Goal: Information Seeking & Learning: Learn about a topic

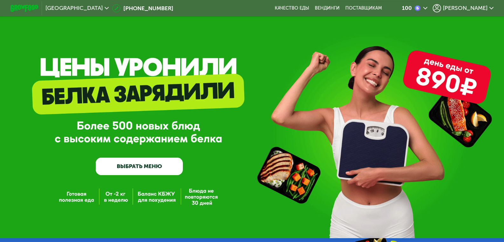
click at [483, 9] on span "[PERSON_NAME]" at bounding box center [465, 8] width 45 height 6
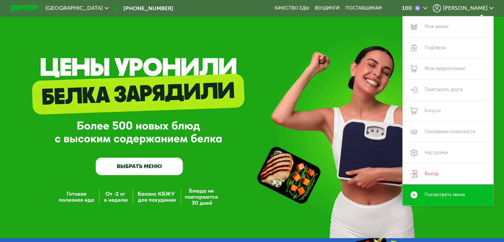
click at [443, 28] on link "Мои заказы" at bounding box center [448, 26] width 91 height 21
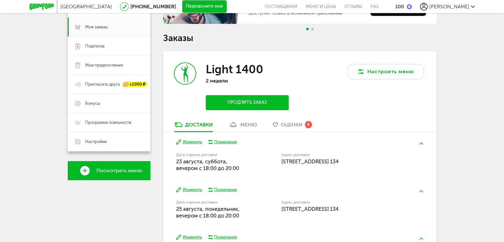
scroll to position [95, 0]
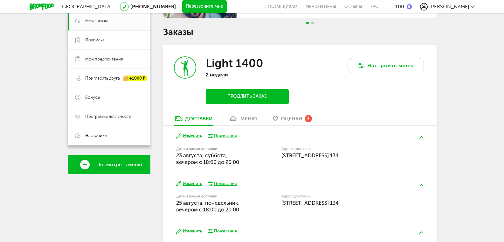
click at [250, 120] on div "меню" at bounding box center [248, 118] width 17 height 6
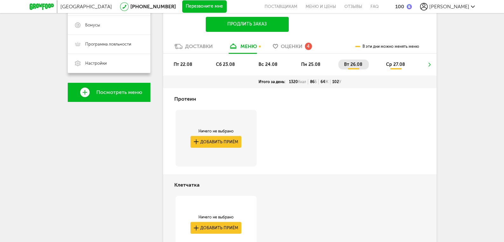
scroll to position [167, 0]
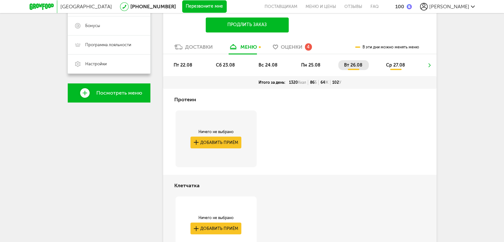
click at [182, 67] on span "пт 22.08" at bounding box center [183, 64] width 19 height 5
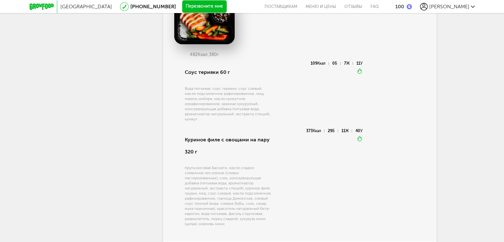
scroll to position [419, 0]
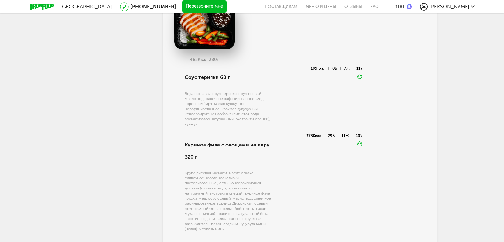
click at [42, 10] on div at bounding box center [44, 6] width 28 height 13
click at [45, 6] on icon at bounding box center [42, 6] width 24 height 6
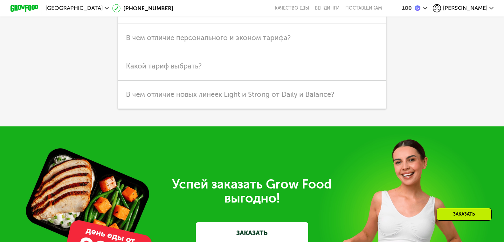
scroll to position [1834, 0]
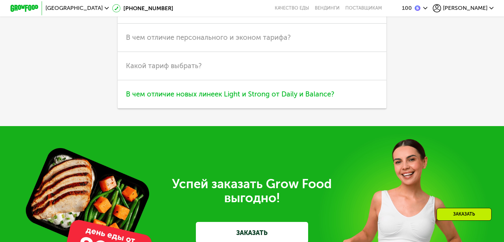
click at [250, 98] on span "В чем отличие новых линеек Light и Strong от Daily и Balance?" at bounding box center [230, 94] width 208 height 9
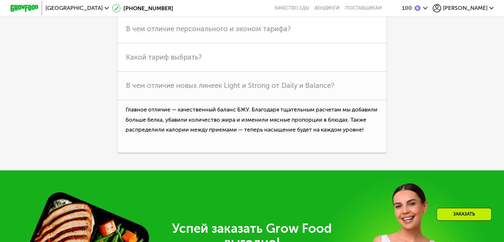
scroll to position [1844, 0]
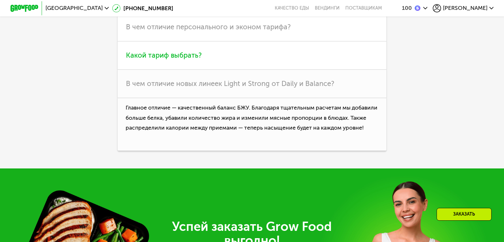
click at [167, 70] on h3 "Какой тариф выбрать?" at bounding box center [252, 55] width 269 height 28
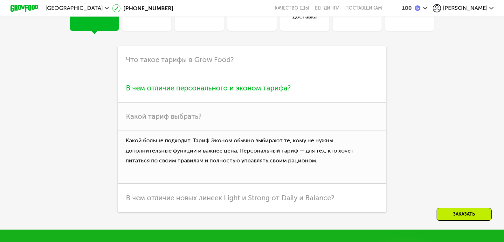
scroll to position [1780, 0]
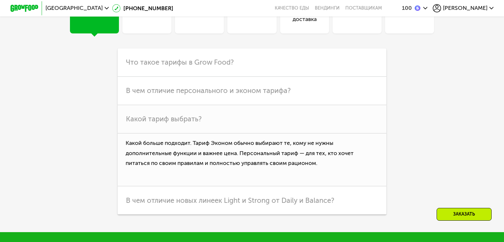
click at [194, 23] on div "Похудение" at bounding box center [200, 14] width 30 height 17
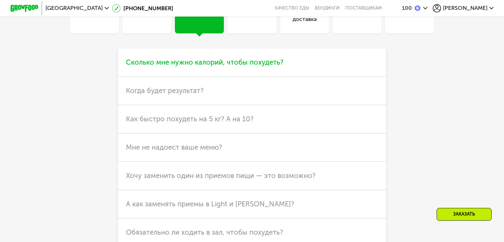
click at [195, 66] on span "Сколько мне нужно калорий, чтобы похудеть?" at bounding box center [204, 62] width 157 height 9
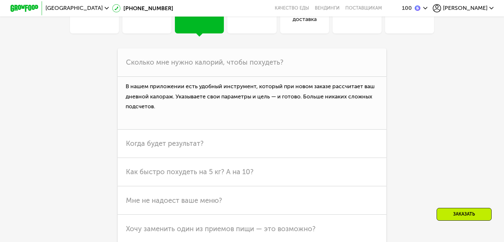
scroll to position [1770, 0]
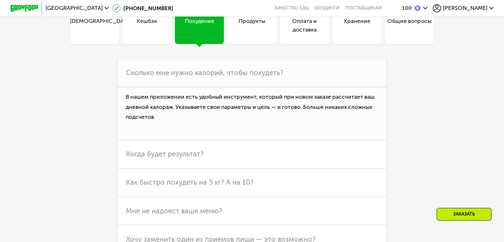
click at [252, 34] on div "Продукты" at bounding box center [251, 25] width 27 height 17
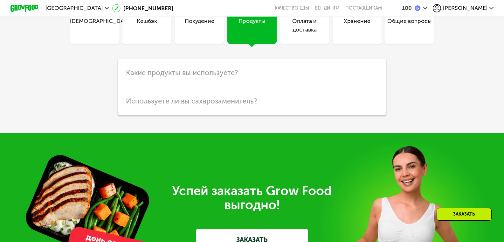
click at [351, 34] on div "Хранение" at bounding box center [357, 25] width 27 height 17
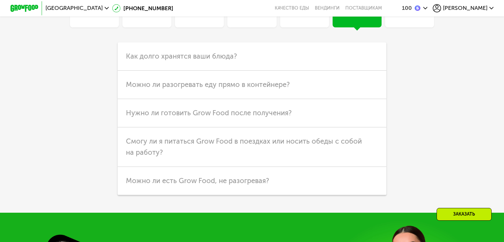
scroll to position [1791, 0]
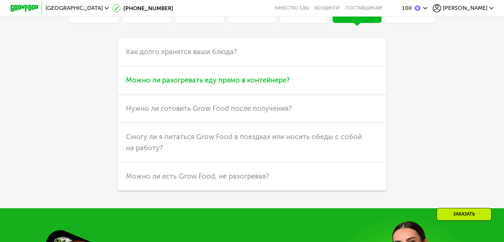
click at [171, 84] on span "Можно ли разогревать еду прямо в контейнере?" at bounding box center [208, 80] width 164 height 9
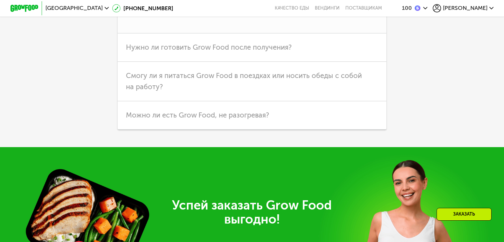
scroll to position [1886, 0]
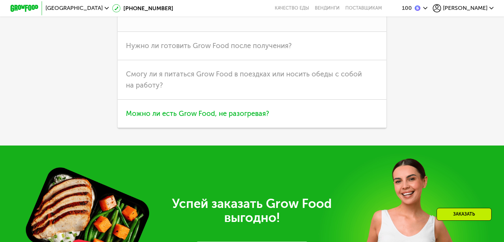
click at [194, 118] on span "Можно ли есть Grow Food, не разогревая?" at bounding box center [197, 113] width 143 height 9
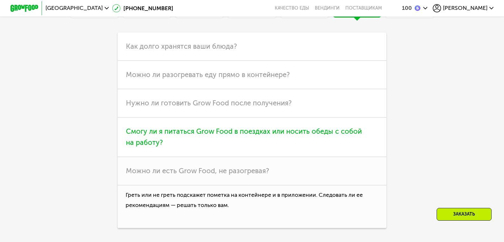
scroll to position [1791, 0]
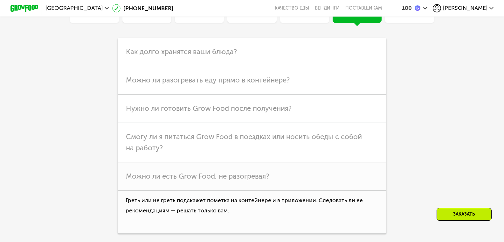
click at [416, 13] on div "Общие вопросы" at bounding box center [409, 4] width 44 height 17
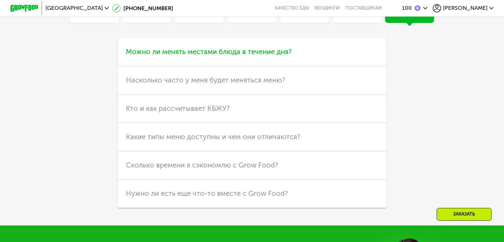
click at [142, 56] on span "Можно ли менять местами блюда в течение дня?" at bounding box center [209, 51] width 166 height 9
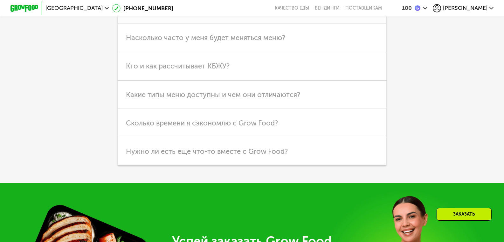
scroll to position [1886, 0]
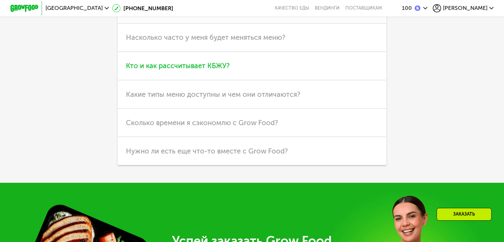
click at [160, 70] on span "Кто и как рассчитывает КБЖУ?" at bounding box center [178, 65] width 104 height 9
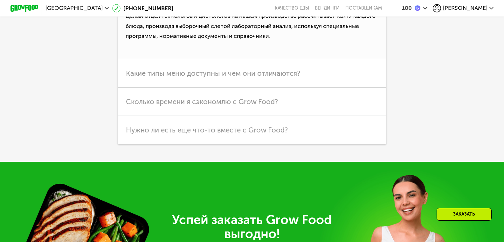
scroll to position [1918, 0]
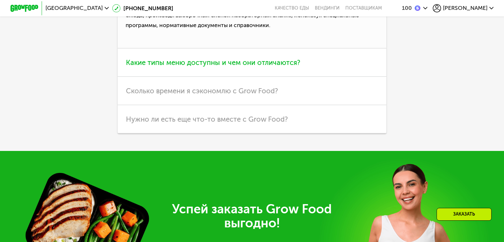
click at [156, 67] on span "Какие типы меню доступны и чем они отличаются?" at bounding box center [213, 62] width 174 height 9
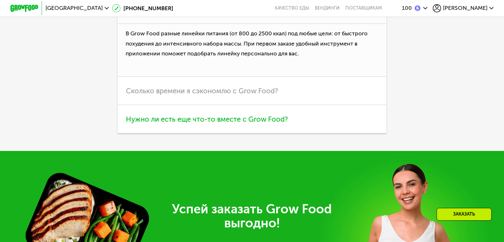
click at [176, 123] on span "Нужно ли есть еще что-то вместе с Grow Food?" at bounding box center [207, 119] width 162 height 9
